Goal: Navigation & Orientation: Find specific page/section

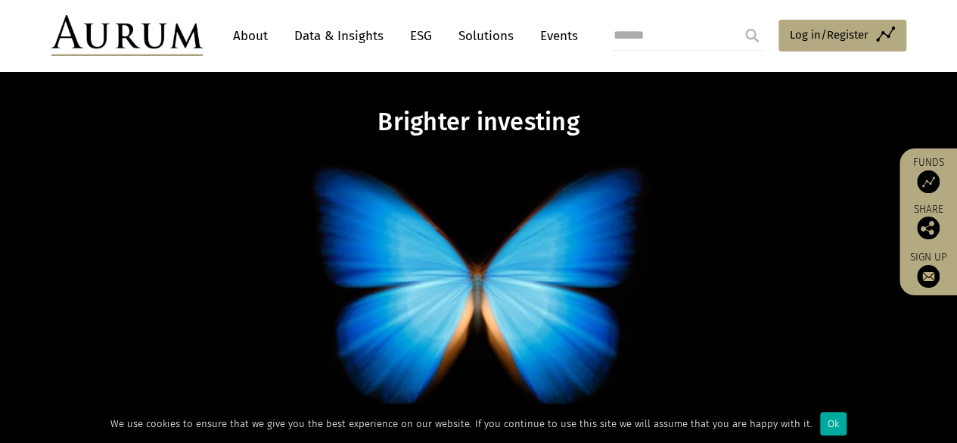
scroll to position [28, 0]
click at [934, 167] on link "Funds" at bounding box center [928, 174] width 42 height 37
click at [934, 176] on img at bounding box center [928, 181] width 23 height 23
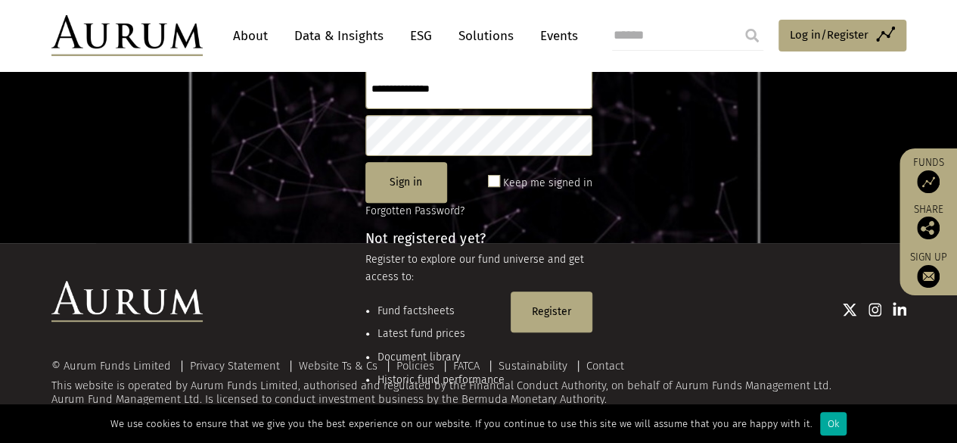
scroll to position [200, 0]
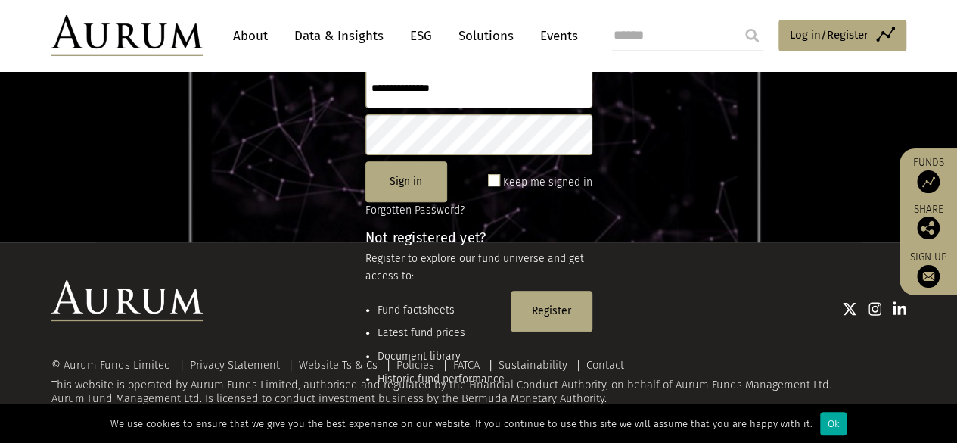
click at [531, 325] on div at bounding box center [555, 308] width 704 height 56
click at [534, 306] on div at bounding box center [555, 308] width 704 height 20
click at [534, 300] on div at bounding box center [555, 308] width 704 height 20
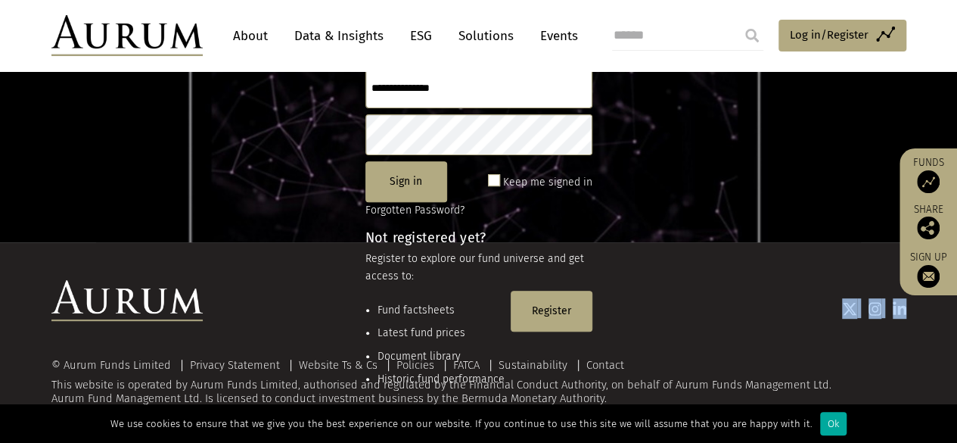
click at [534, 300] on div at bounding box center [555, 308] width 704 height 20
click at [841, 35] on span "Log in/Register" at bounding box center [829, 35] width 79 height 18
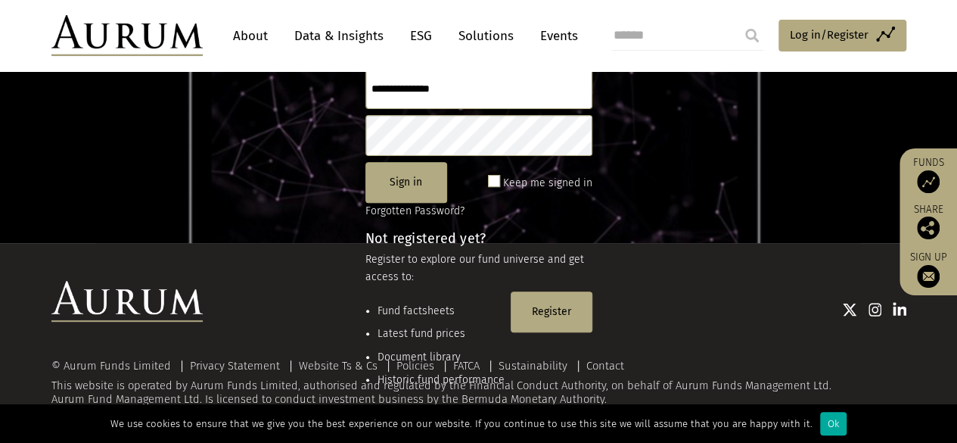
click at [553, 309] on div at bounding box center [555, 309] width 704 height 20
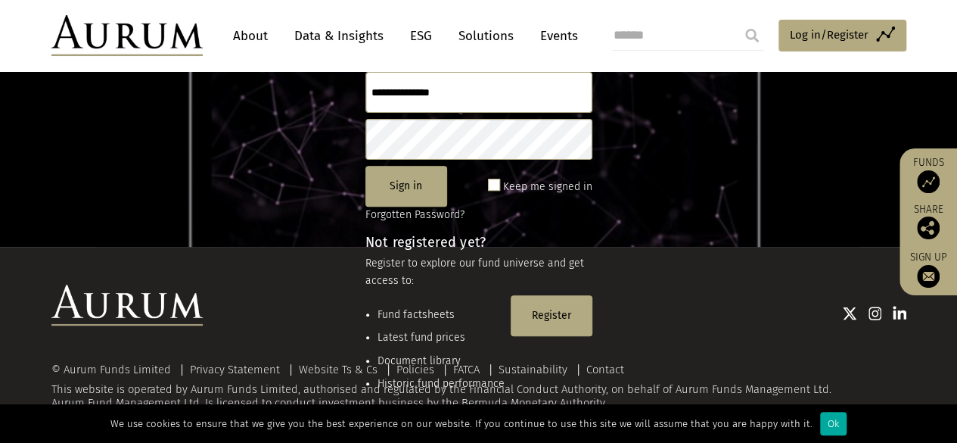
scroll to position [195, 0]
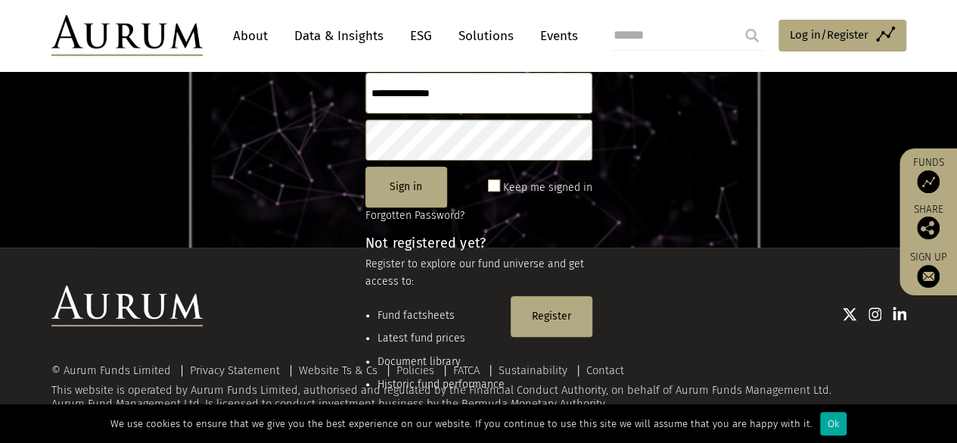
click at [553, 309] on div at bounding box center [555, 313] width 704 height 20
click at [555, 308] on div at bounding box center [555, 313] width 704 height 20
click at [424, 185] on button "Sign in" at bounding box center [406, 186] width 82 height 41
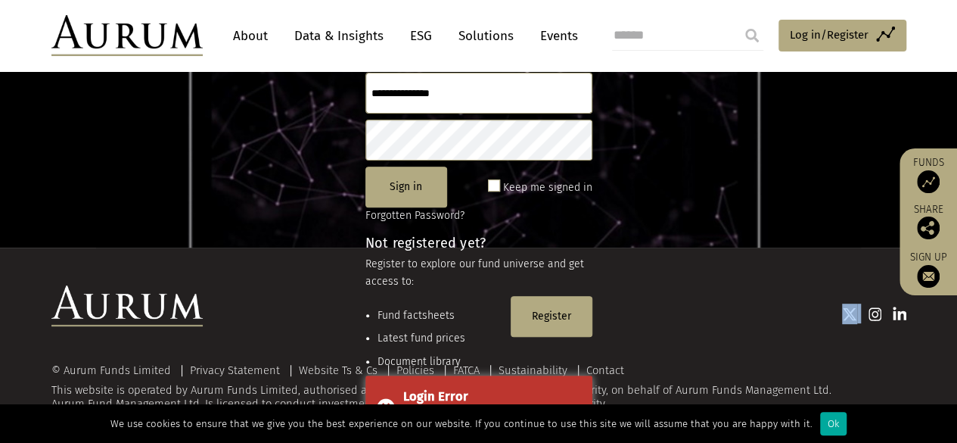
click at [543, 314] on div at bounding box center [555, 313] width 704 height 20
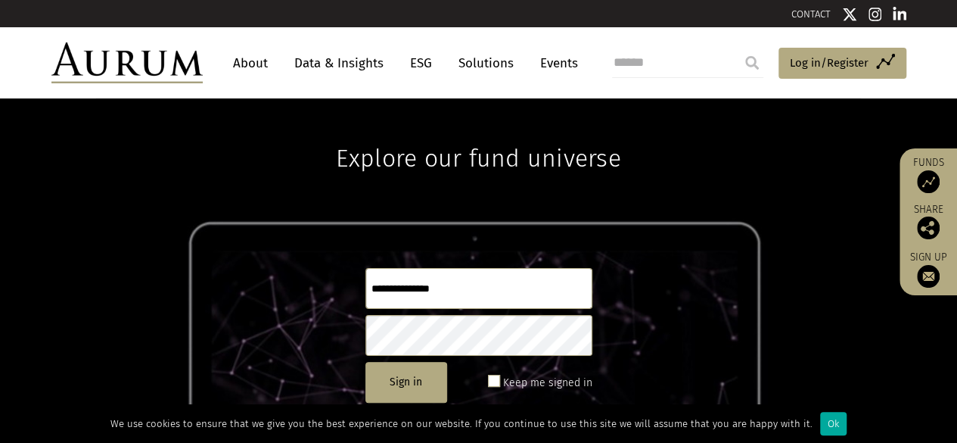
click at [157, 68] on img at bounding box center [126, 62] width 151 height 41
click at [244, 53] on link "About" at bounding box center [250, 63] width 50 height 28
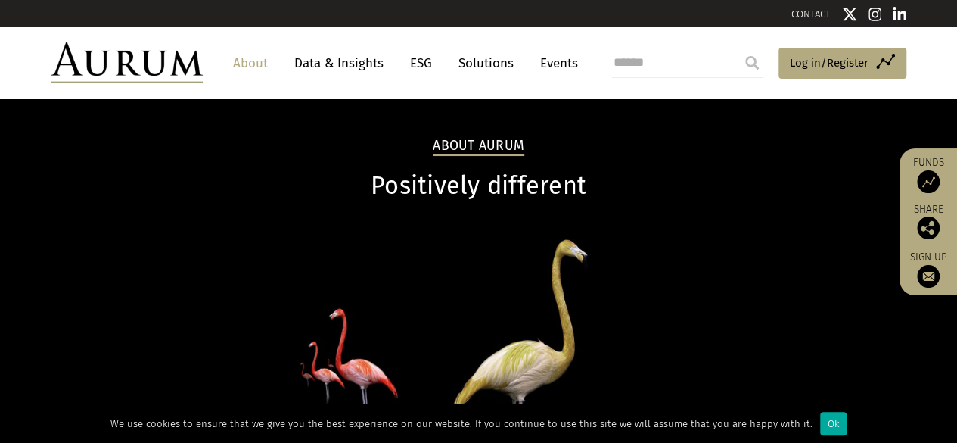
click at [340, 53] on link "Data & Insights" at bounding box center [339, 63] width 104 height 28
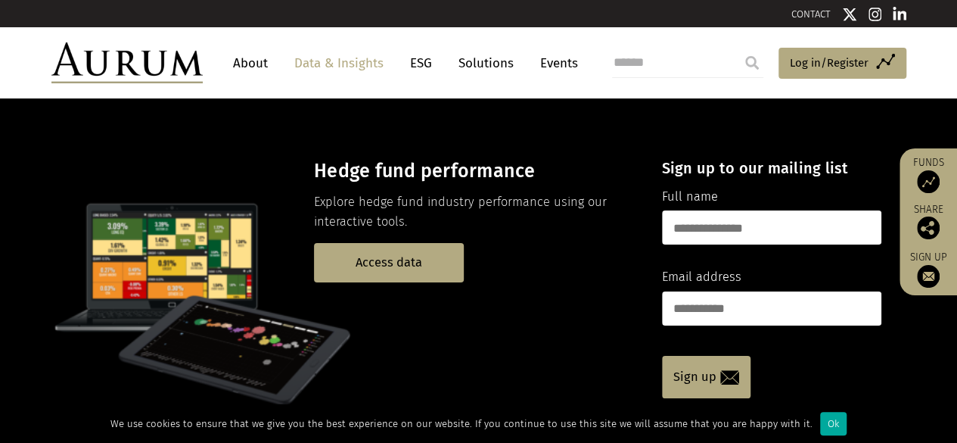
click at [558, 60] on link "Events" at bounding box center [555, 63] width 45 height 28
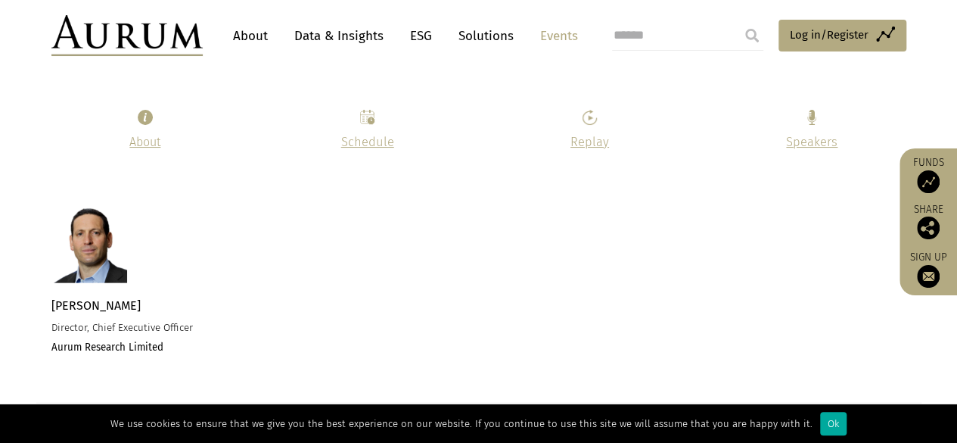
scroll to position [1524, 0]
